Goal: Task Accomplishment & Management: Use online tool/utility

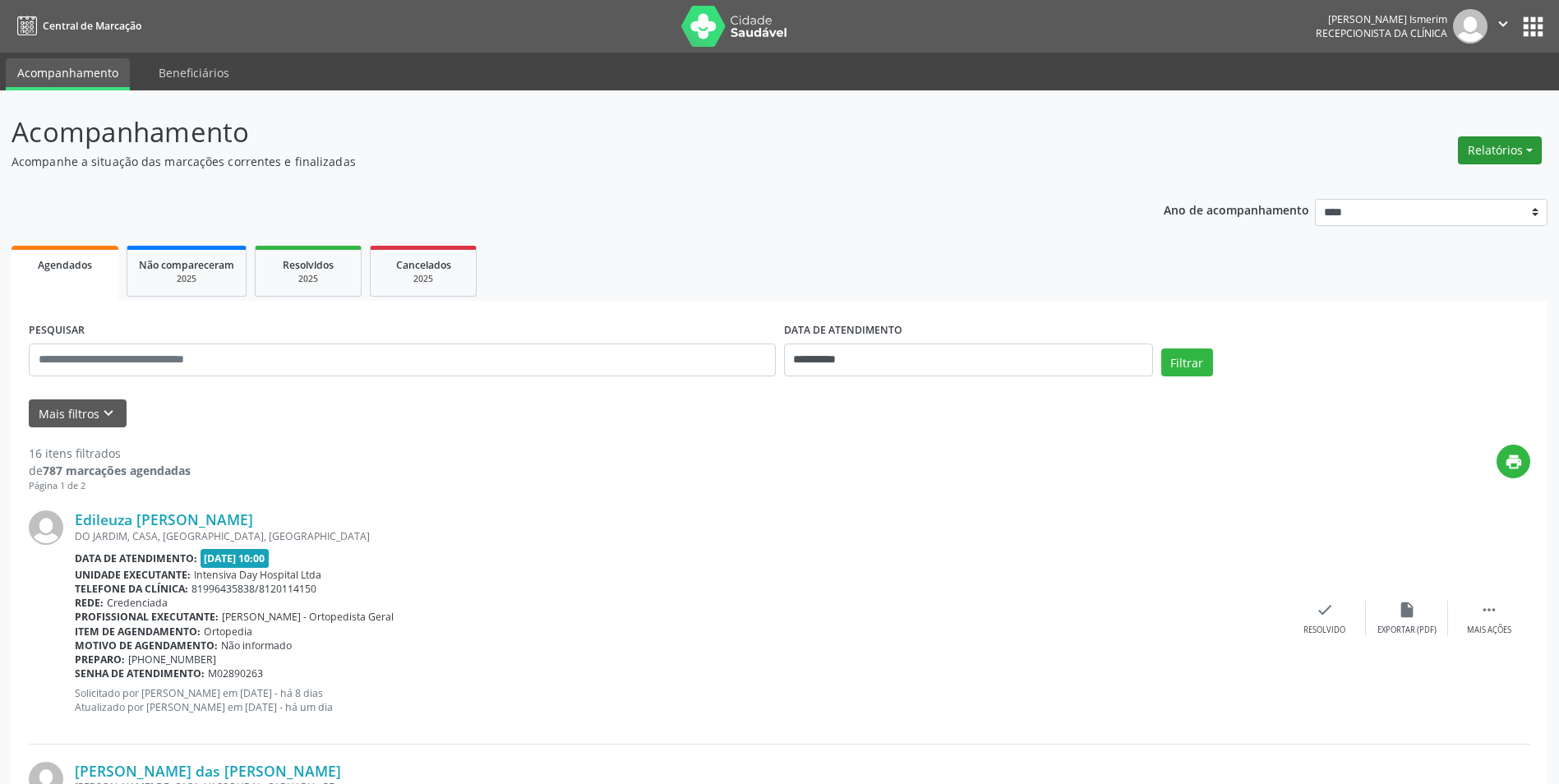
click at [1488, 140] on button "Relatórios" at bounding box center [1500, 150] width 84 height 28
click at [1477, 193] on link "Agendamentos" at bounding box center [1454, 185] width 176 height 23
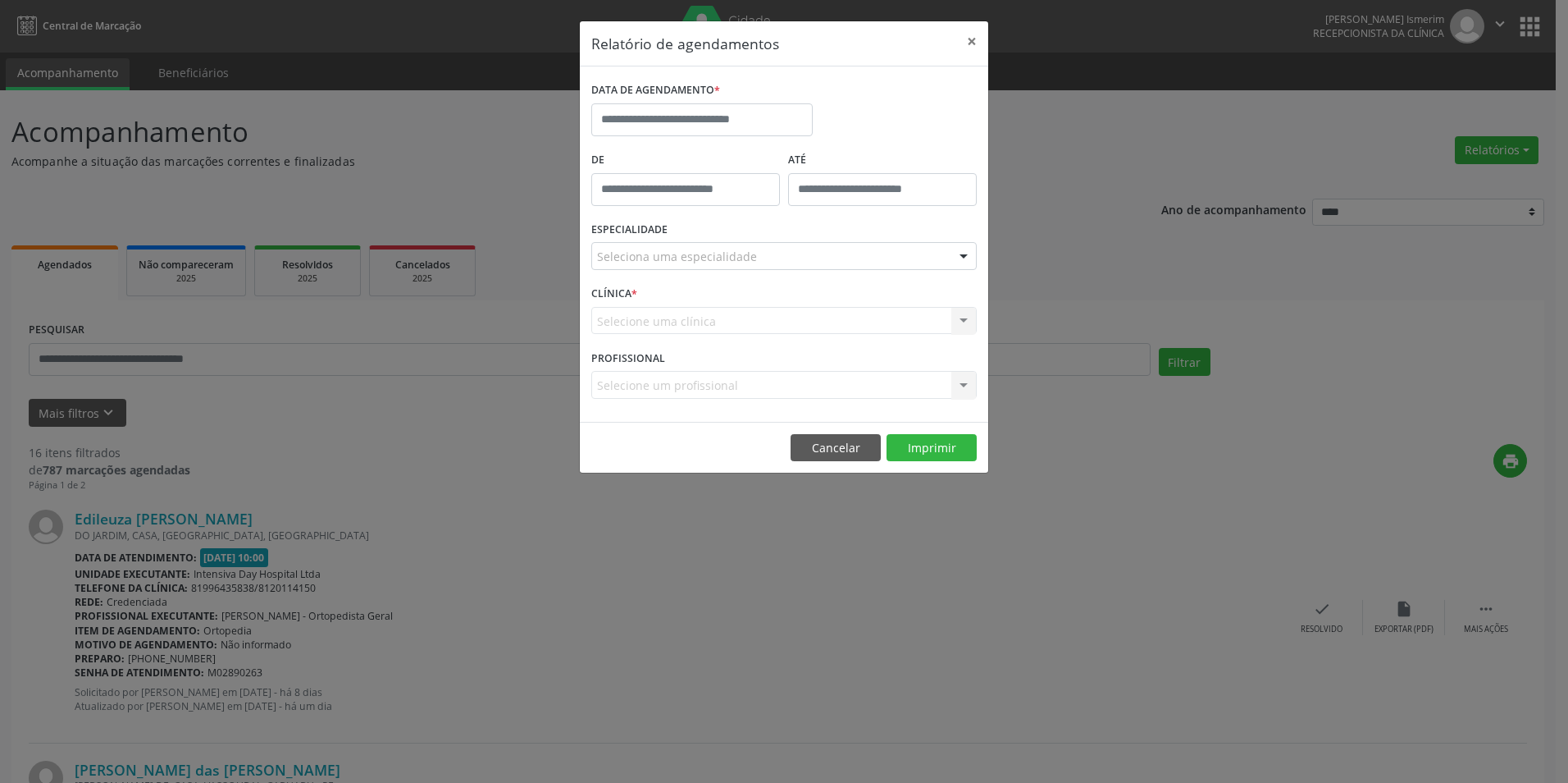
click at [743, 136] on div "DATA DE AGENDAMENTO *" at bounding box center [702, 112] width 230 height 69
click at [751, 124] on input "text" at bounding box center [702, 120] width 222 height 33
click at [784, 339] on span "29" at bounding box center [789, 336] width 32 height 32
type input "**********"
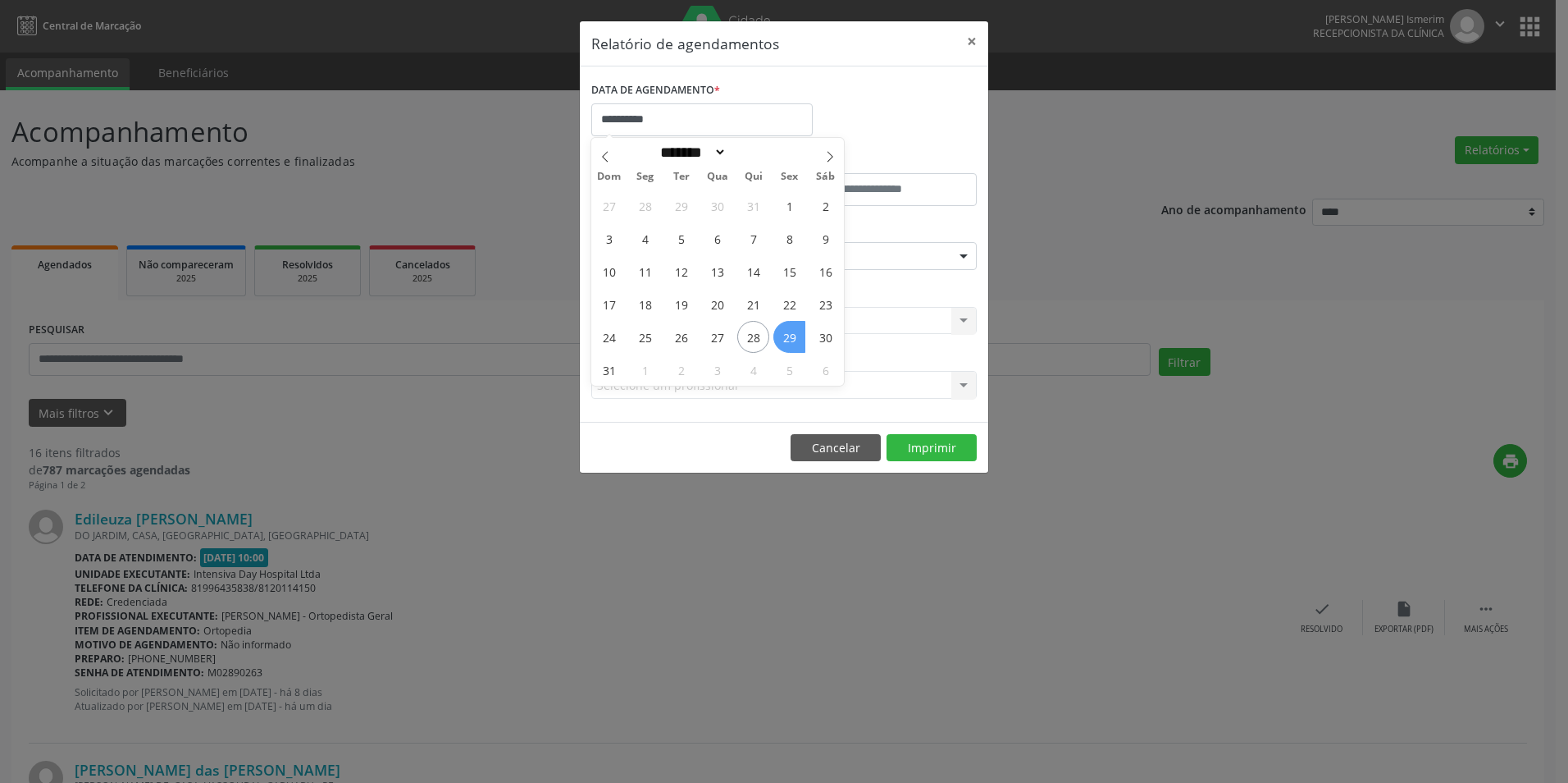
click at [784, 339] on span "29" at bounding box center [789, 336] width 32 height 32
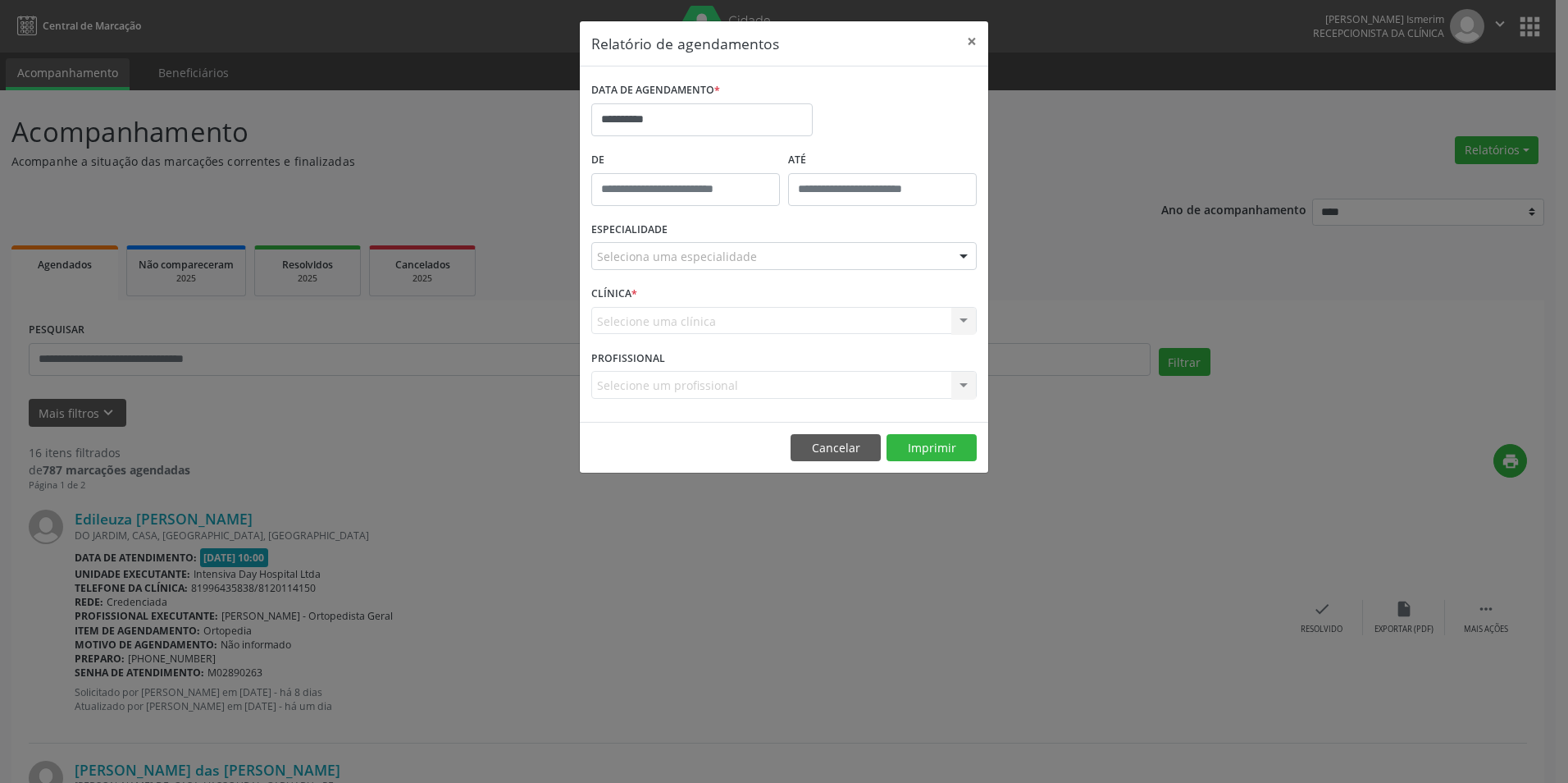
click at [812, 270] on div "ESPECIALIDADE Seleciona uma especialidade Todas as especialidades Alergologia A…" at bounding box center [784, 248] width 394 height 64
click at [815, 257] on div "Seleciona uma especialidade" at bounding box center [784, 256] width 385 height 28
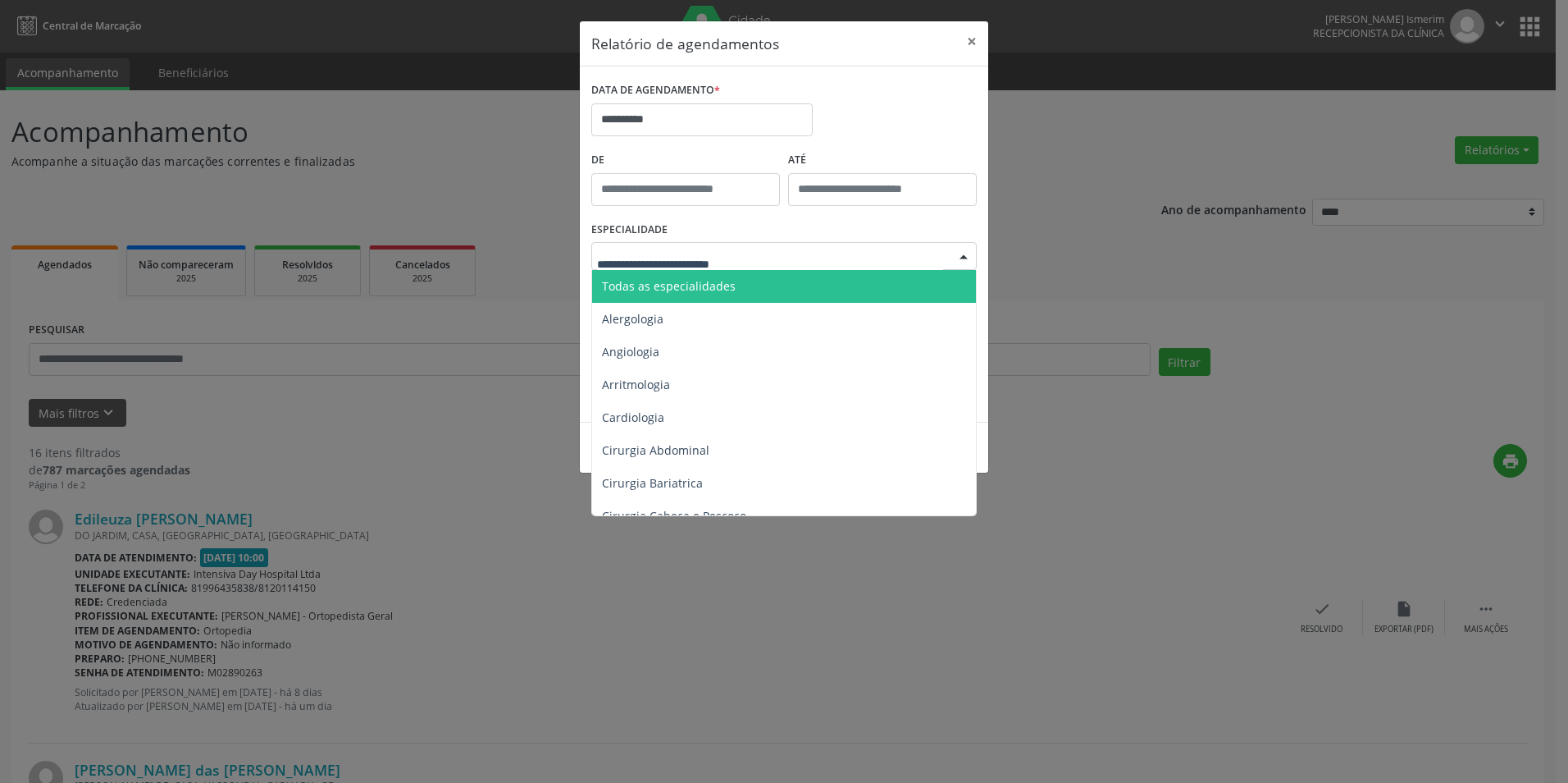
click at [789, 288] on span "Todas as especialidades" at bounding box center [785, 286] width 386 height 33
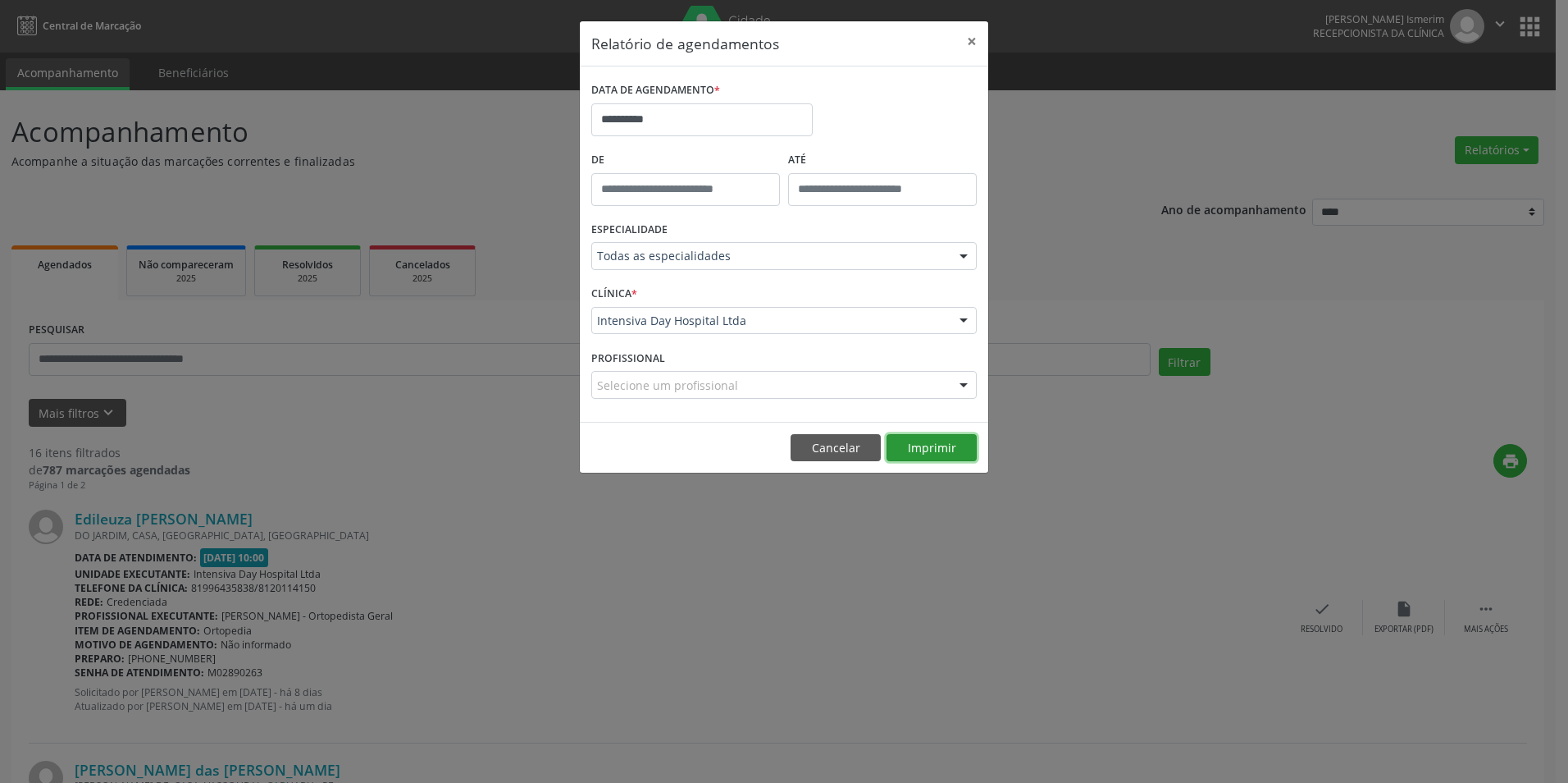
click at [955, 440] on button "Imprimir" at bounding box center [932, 448] width 90 height 28
